Goal: Task Accomplishment & Management: Complete application form

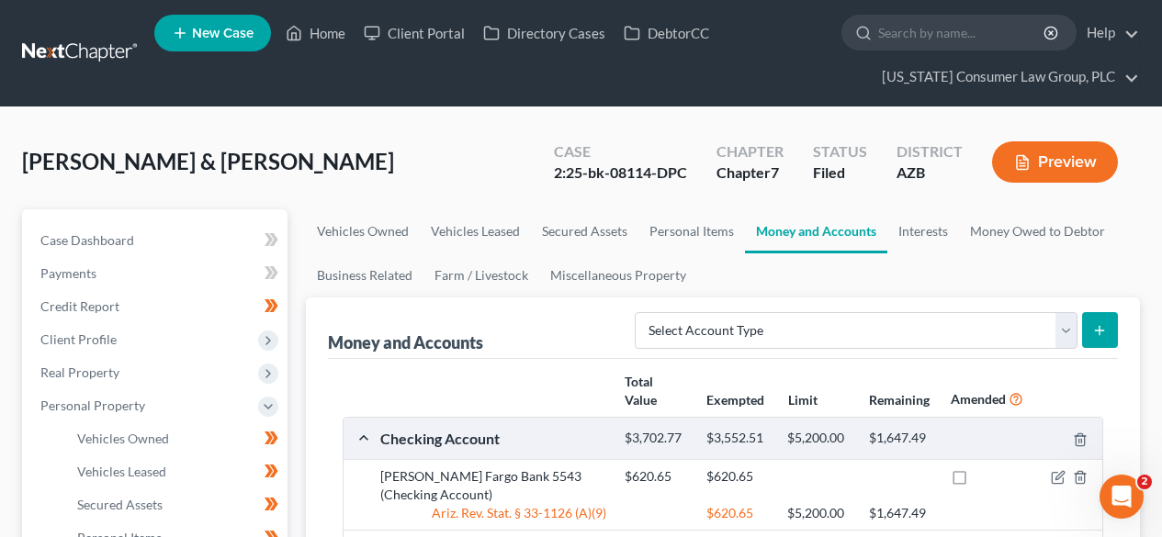
click at [89, 57] on link at bounding box center [81, 53] width 118 height 33
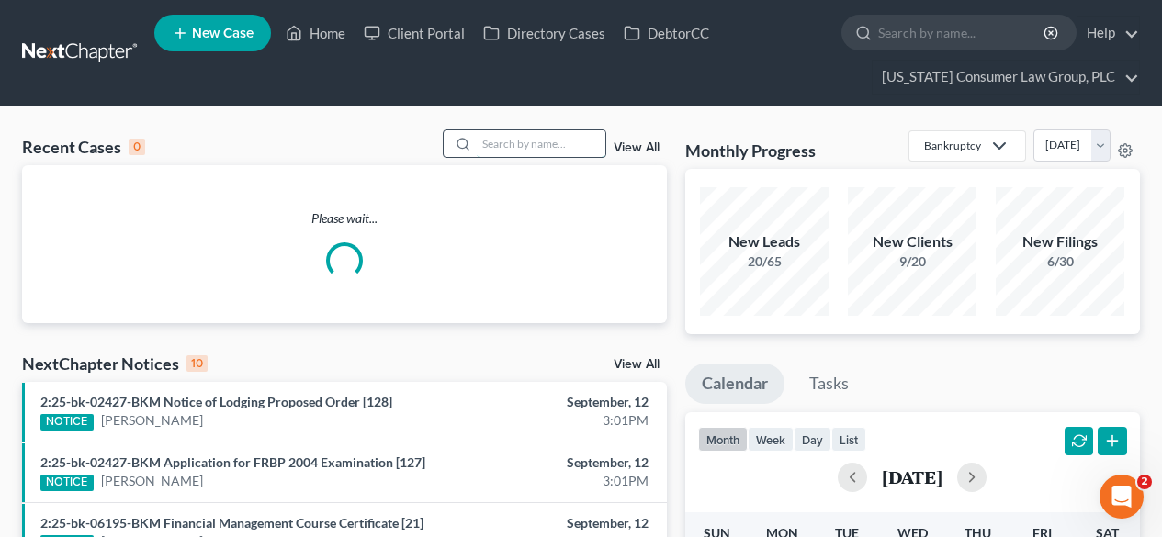
click at [535, 147] on input "search" at bounding box center [541, 143] width 129 height 27
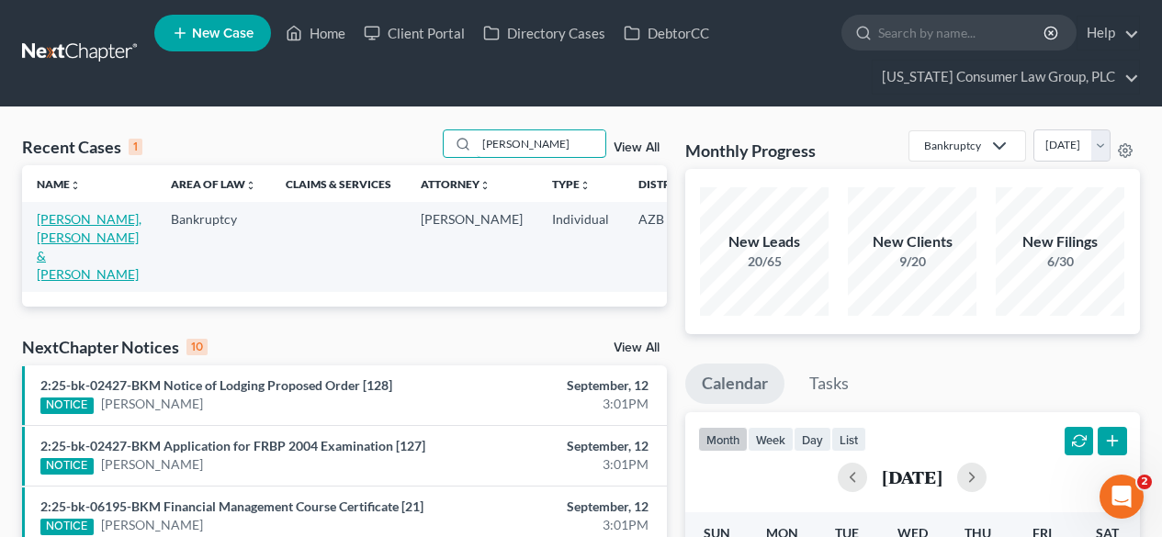
type input "suarez"
click at [70, 245] on link "[PERSON_NAME], [PERSON_NAME] & [PERSON_NAME]" at bounding box center [89, 246] width 105 height 71
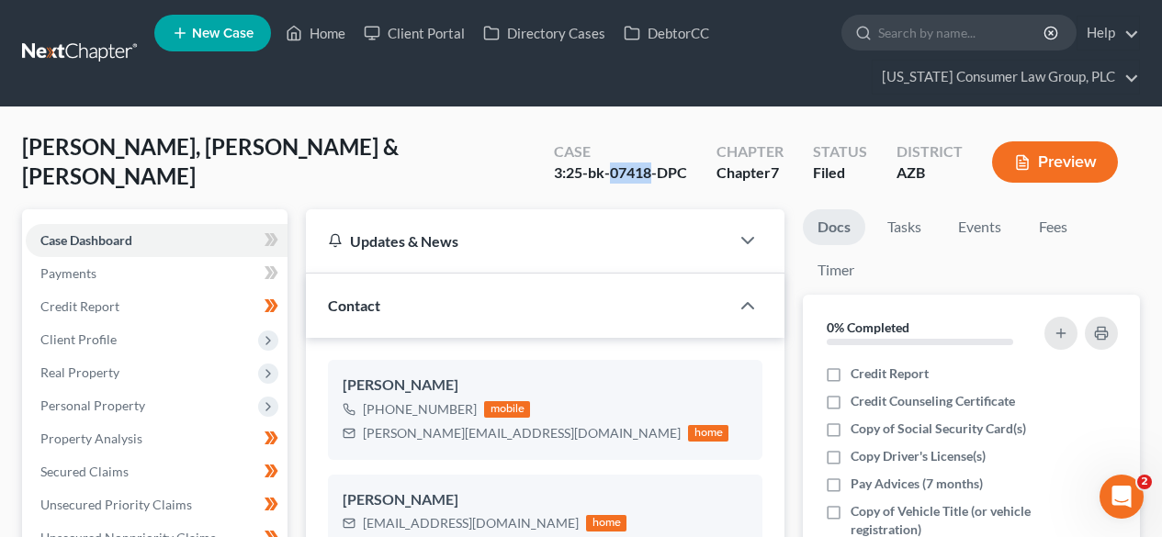
drag, startPoint x: 654, startPoint y: 174, endPoint x: 613, endPoint y: 175, distance: 41.3
click at [613, 175] on div "3:25-bk-07418-DPC" at bounding box center [620, 173] width 133 height 21
copy div "07418"
click at [54, 50] on link at bounding box center [81, 53] width 118 height 33
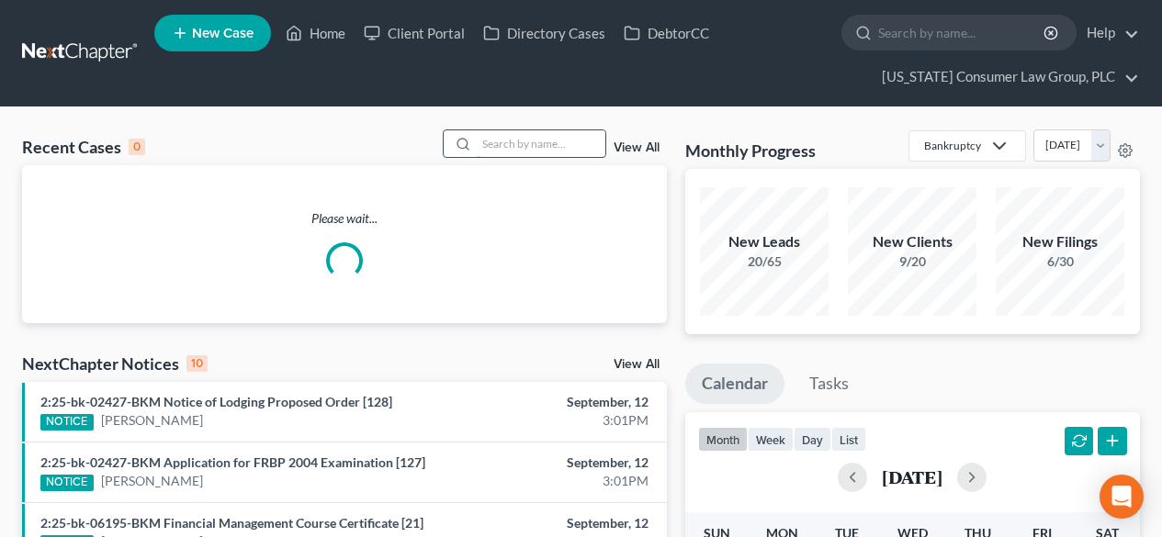
click at [554, 141] on input "search" at bounding box center [541, 143] width 129 height 27
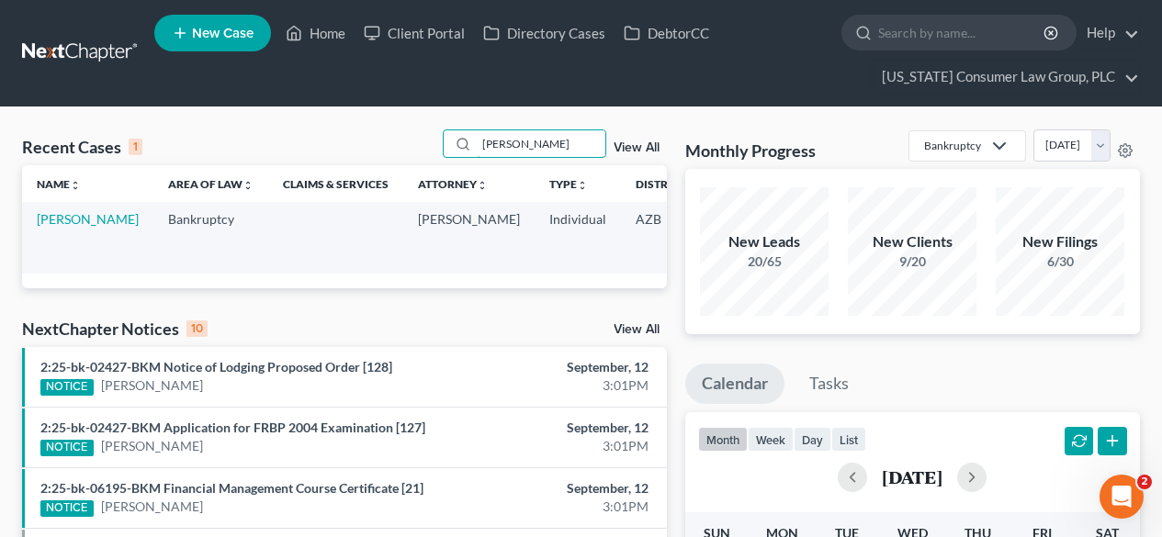
type input "[PERSON_NAME]"
click at [57, 229] on td "[PERSON_NAME]" at bounding box center [87, 237] width 131 height 71
click at [53, 227] on link "[PERSON_NAME]" at bounding box center [88, 219] width 102 height 16
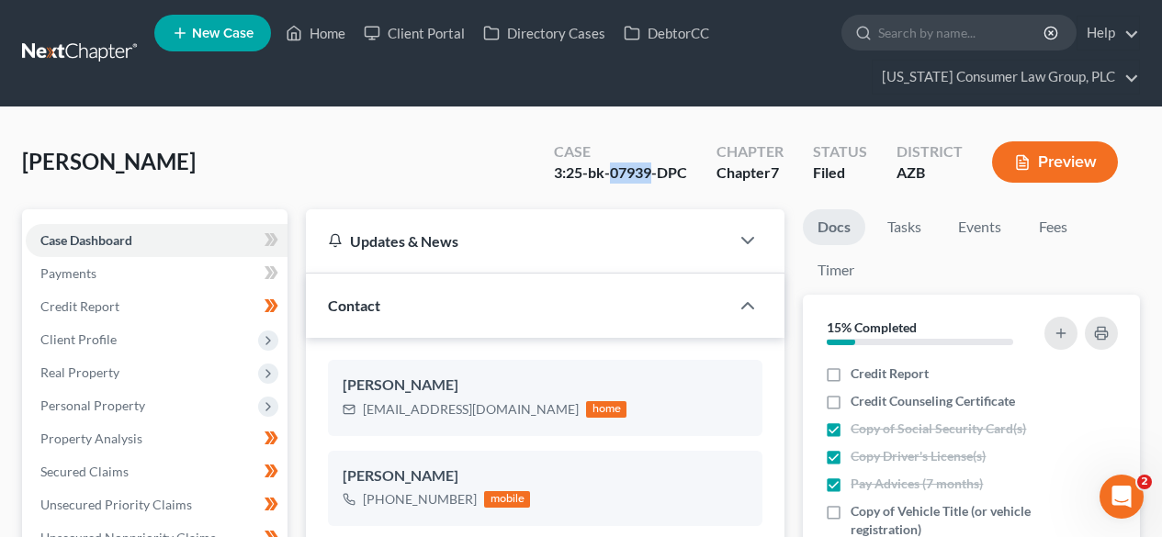
drag, startPoint x: 653, startPoint y: 169, endPoint x: 612, endPoint y: 175, distance: 41.8
click at [612, 175] on div "3:25-bk-07939-DPC" at bounding box center [620, 173] width 133 height 21
copy div "07939"
click at [86, 41] on link at bounding box center [81, 53] width 118 height 33
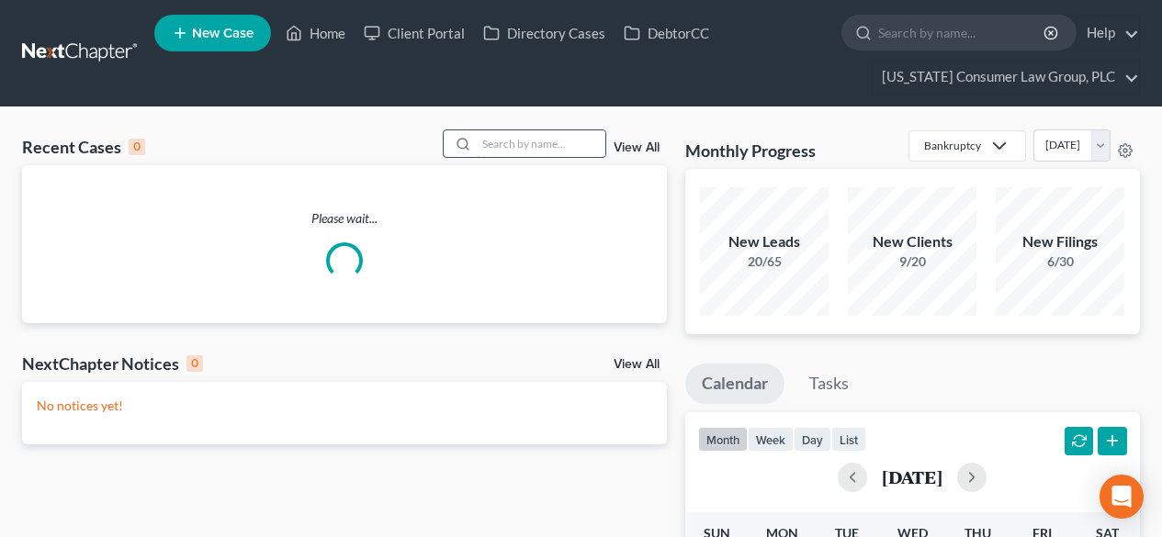
click at [530, 154] on input "search" at bounding box center [541, 143] width 129 height 27
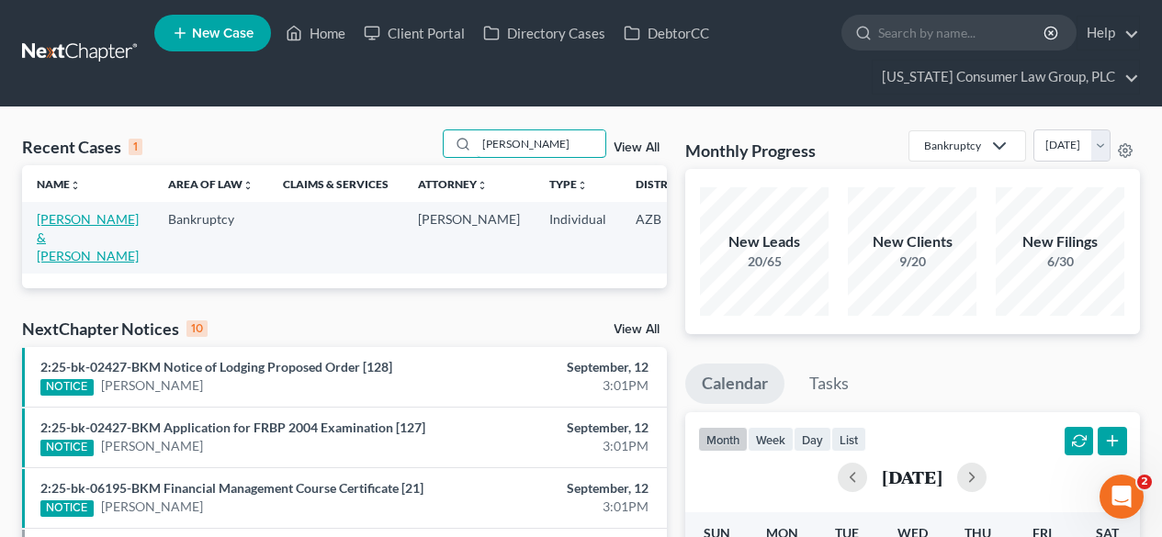
type input "[PERSON_NAME]"
click at [60, 221] on link "[PERSON_NAME] & [PERSON_NAME]" at bounding box center [88, 237] width 102 height 52
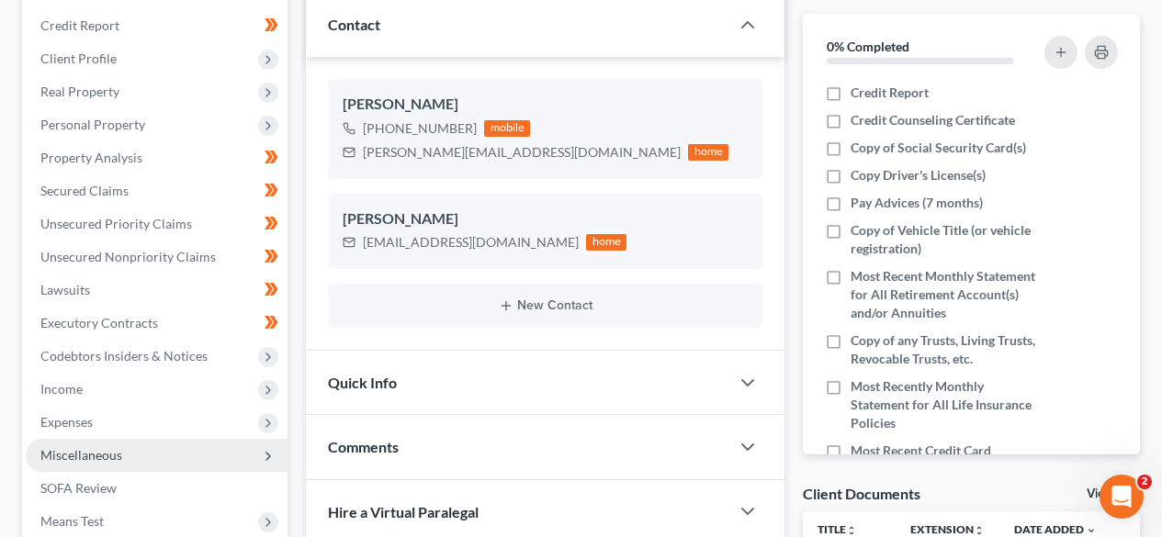
scroll to position [245, 0]
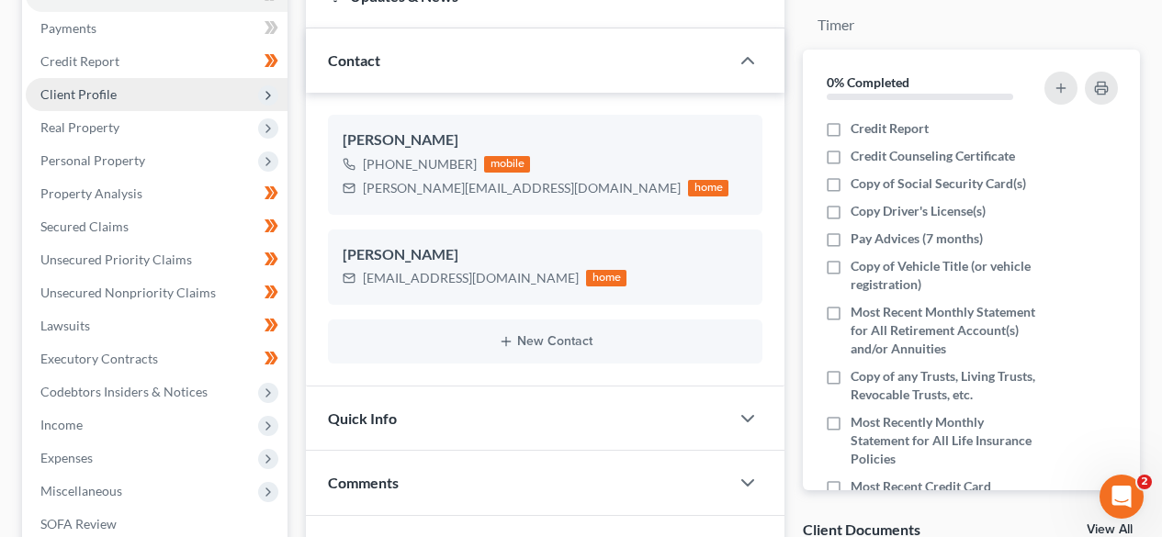
click at [114, 95] on span "Client Profile" at bounding box center [78, 94] width 76 height 16
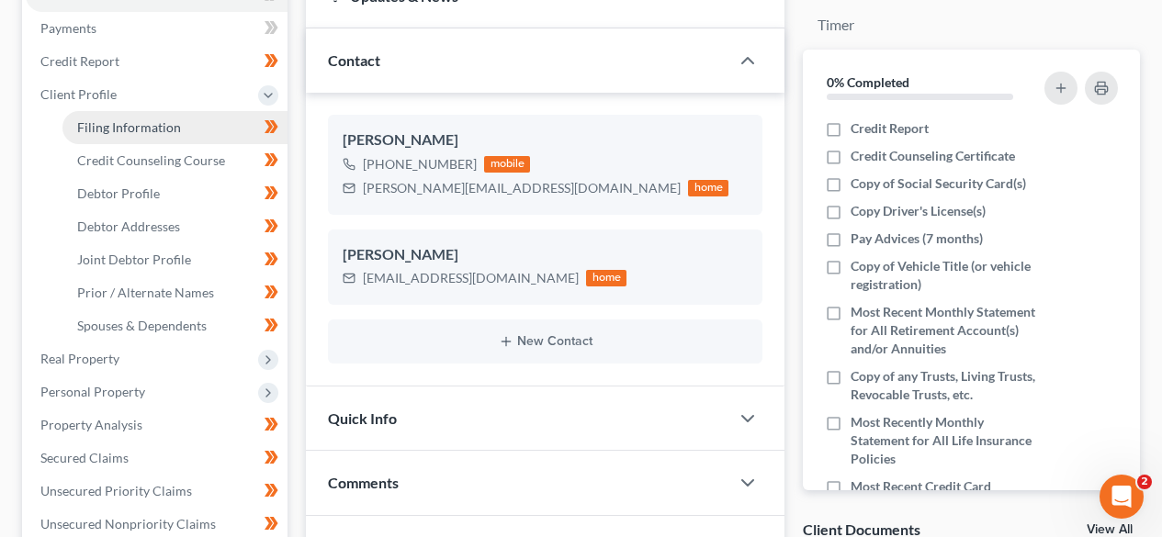
click at [105, 118] on link "Filing Information" at bounding box center [174, 127] width 225 height 33
select select "1"
select select "0"
select select "3"
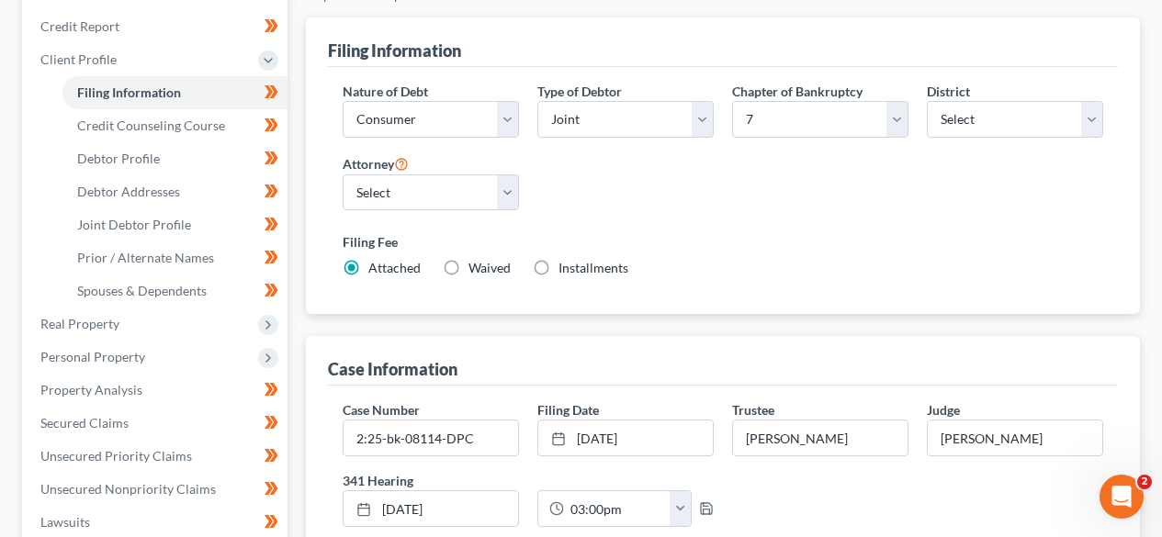
scroll to position [245, 0]
